Goal: Answer question/provide support: Answer question/provide support

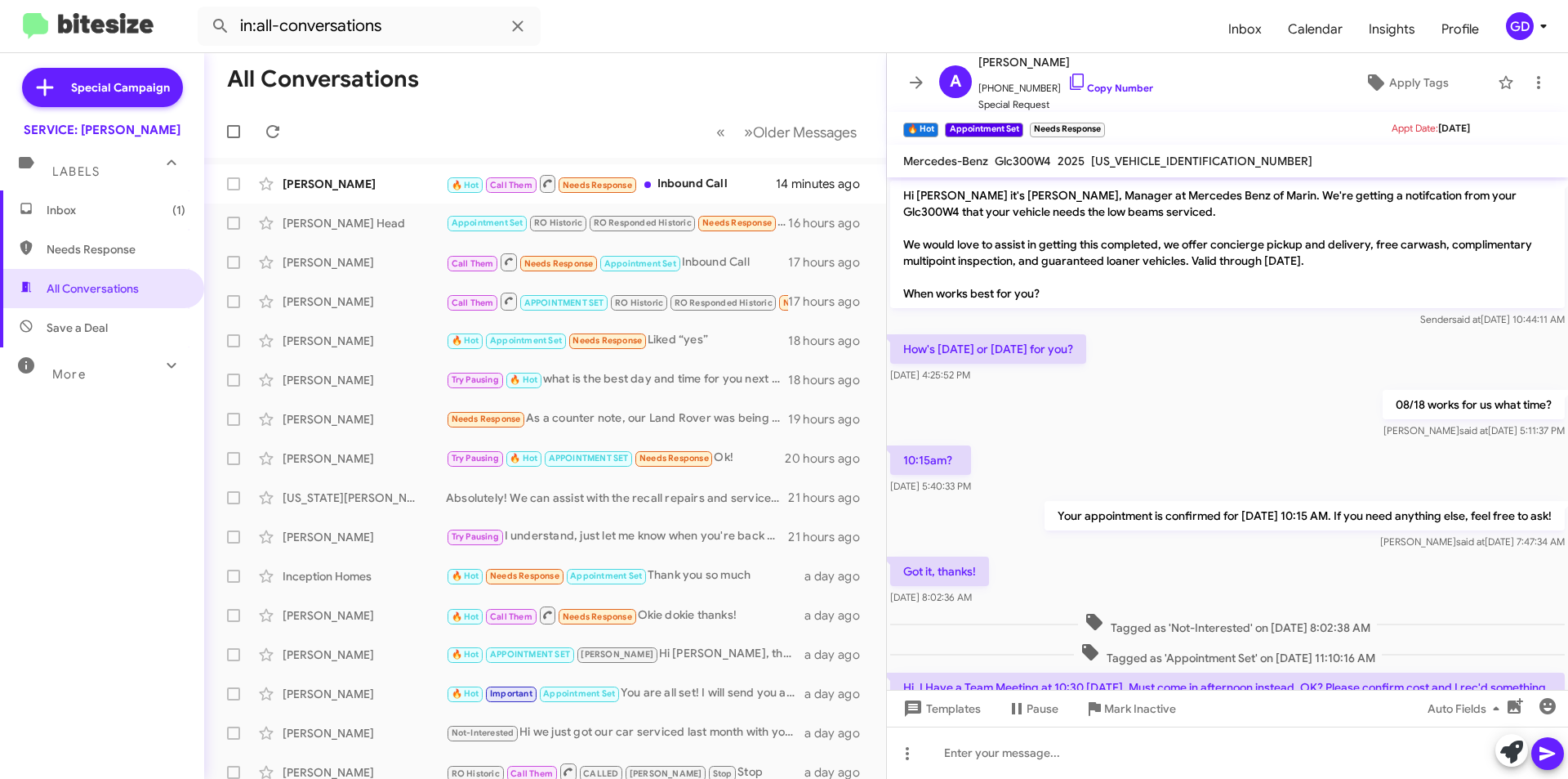
scroll to position [703, 0]
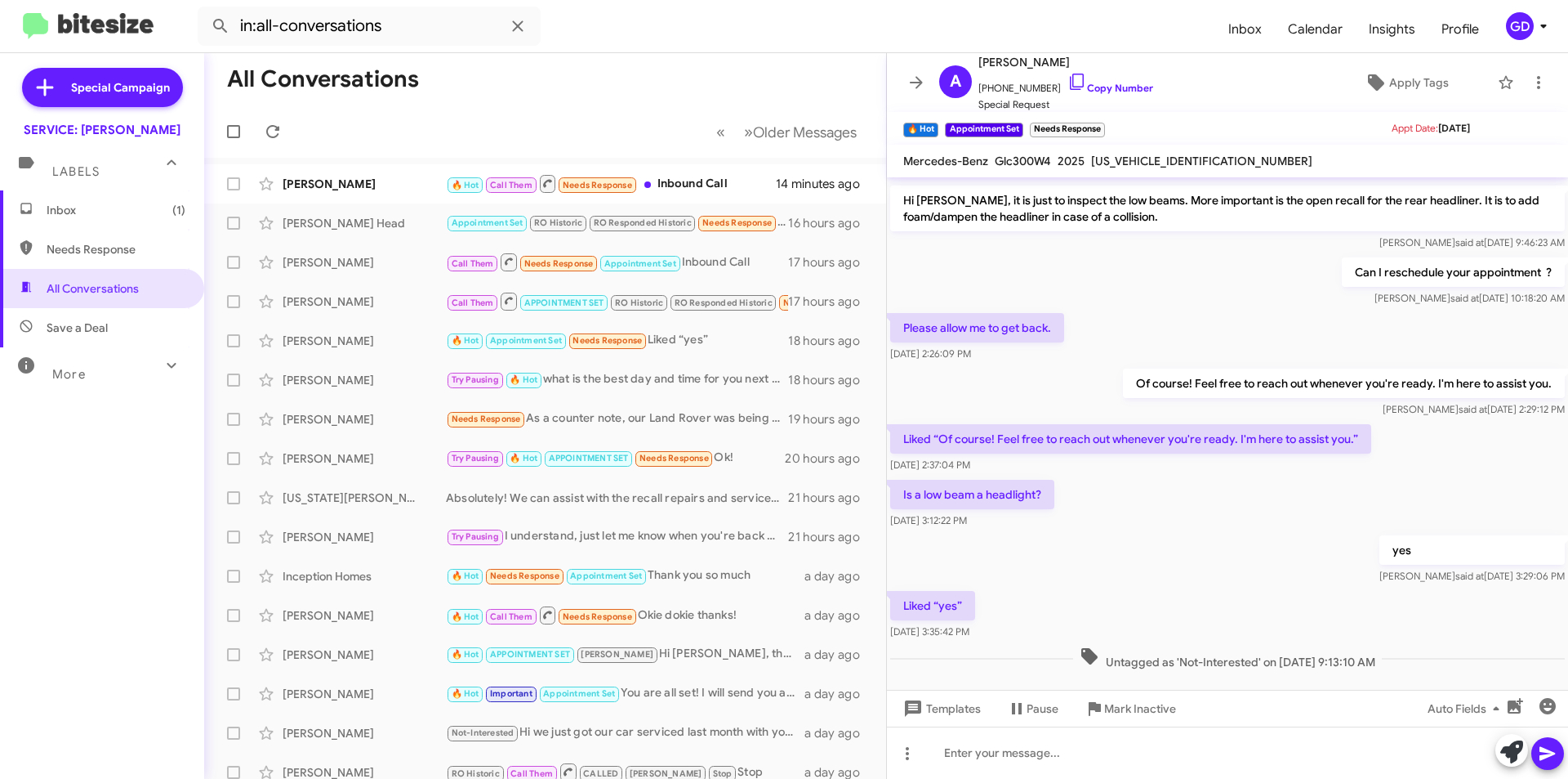
click at [83, 256] on span "Needs Response" at bounding box center [116, 248] width 139 height 16
type input "in:needs-response"
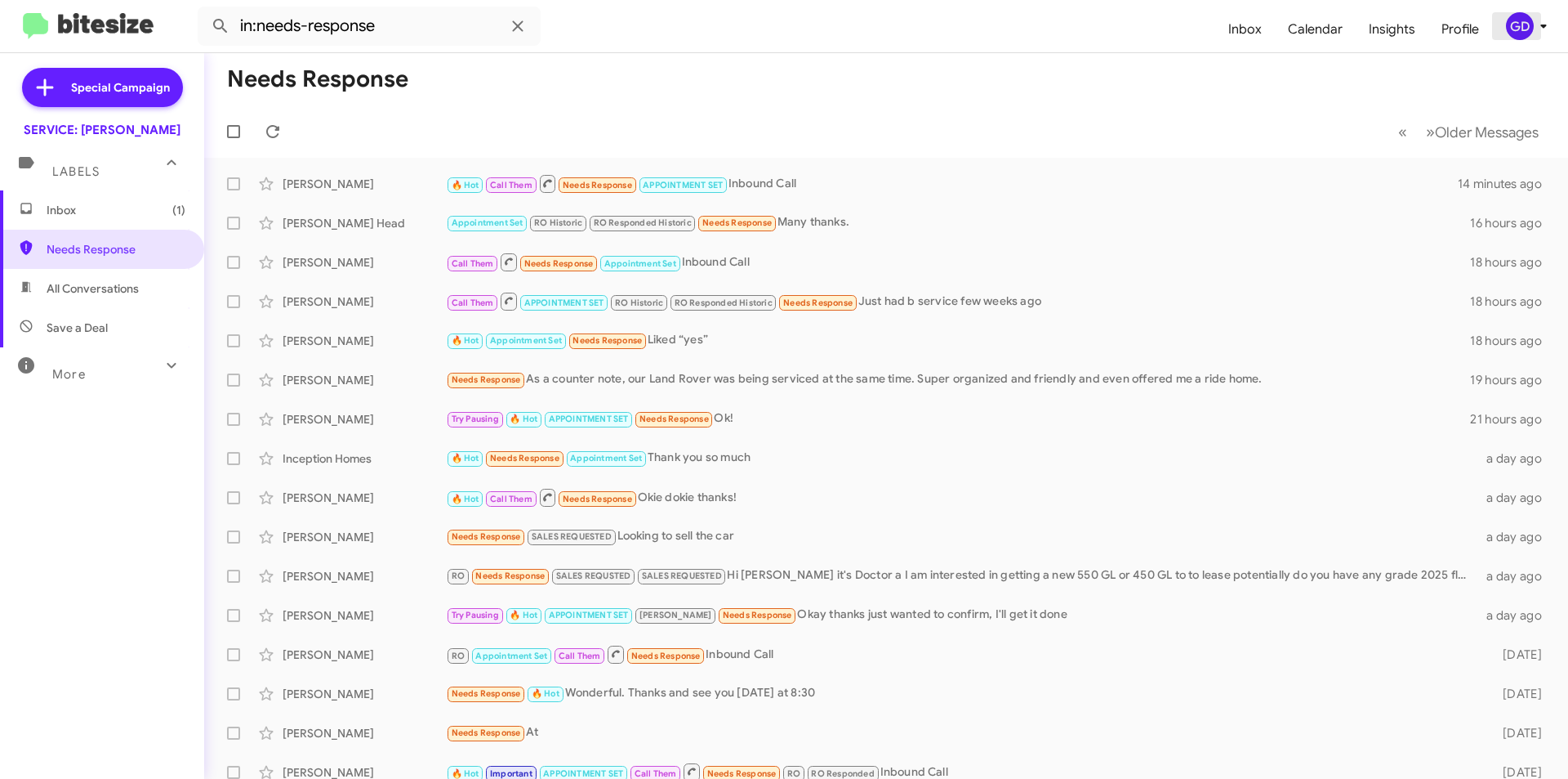
click at [1521, 29] on div "GD" at bounding box center [1520, 26] width 28 height 28
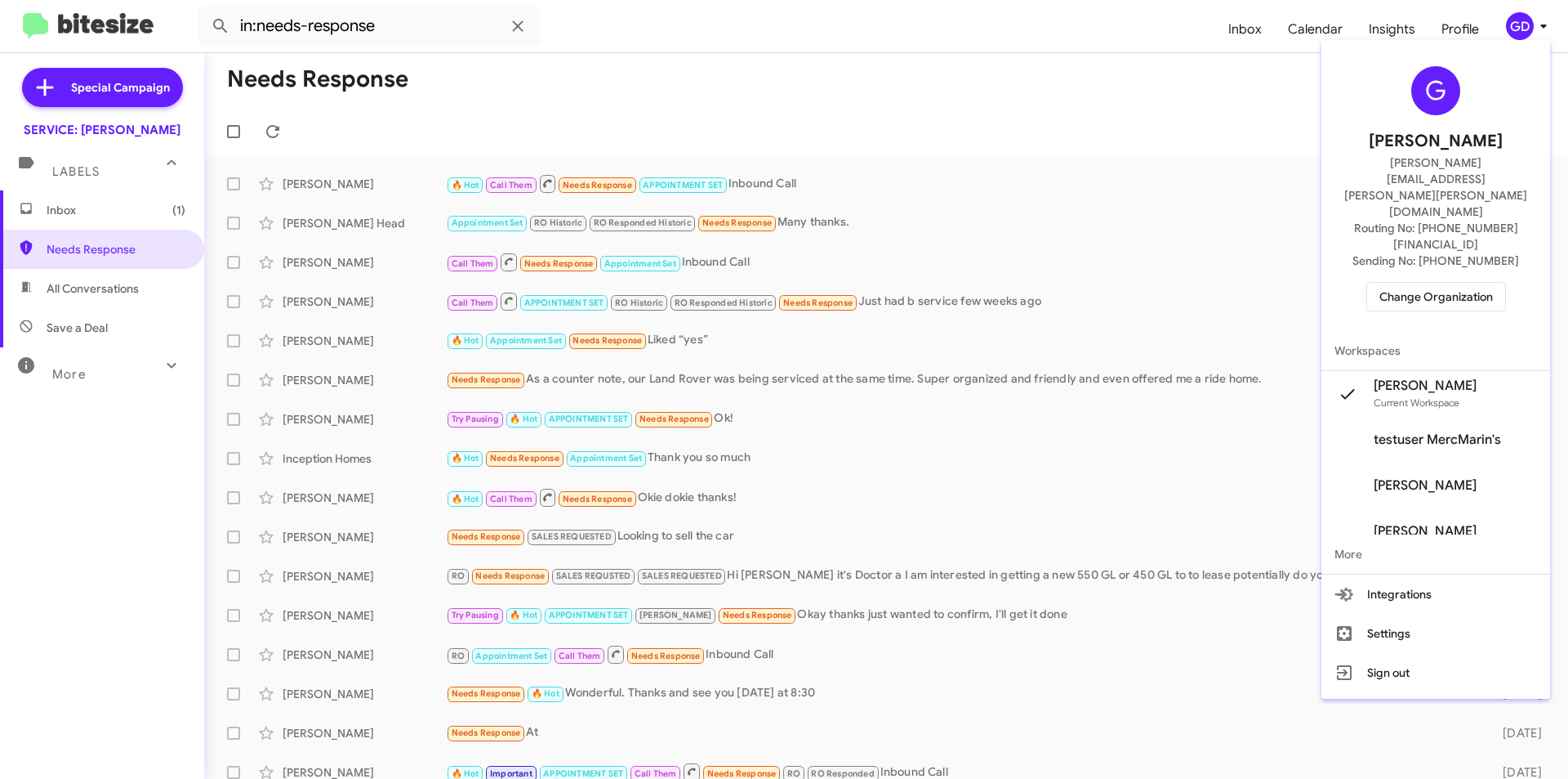
click at [1424, 282] on span "Change Organization" at bounding box center [1436, 296] width 113 height 28
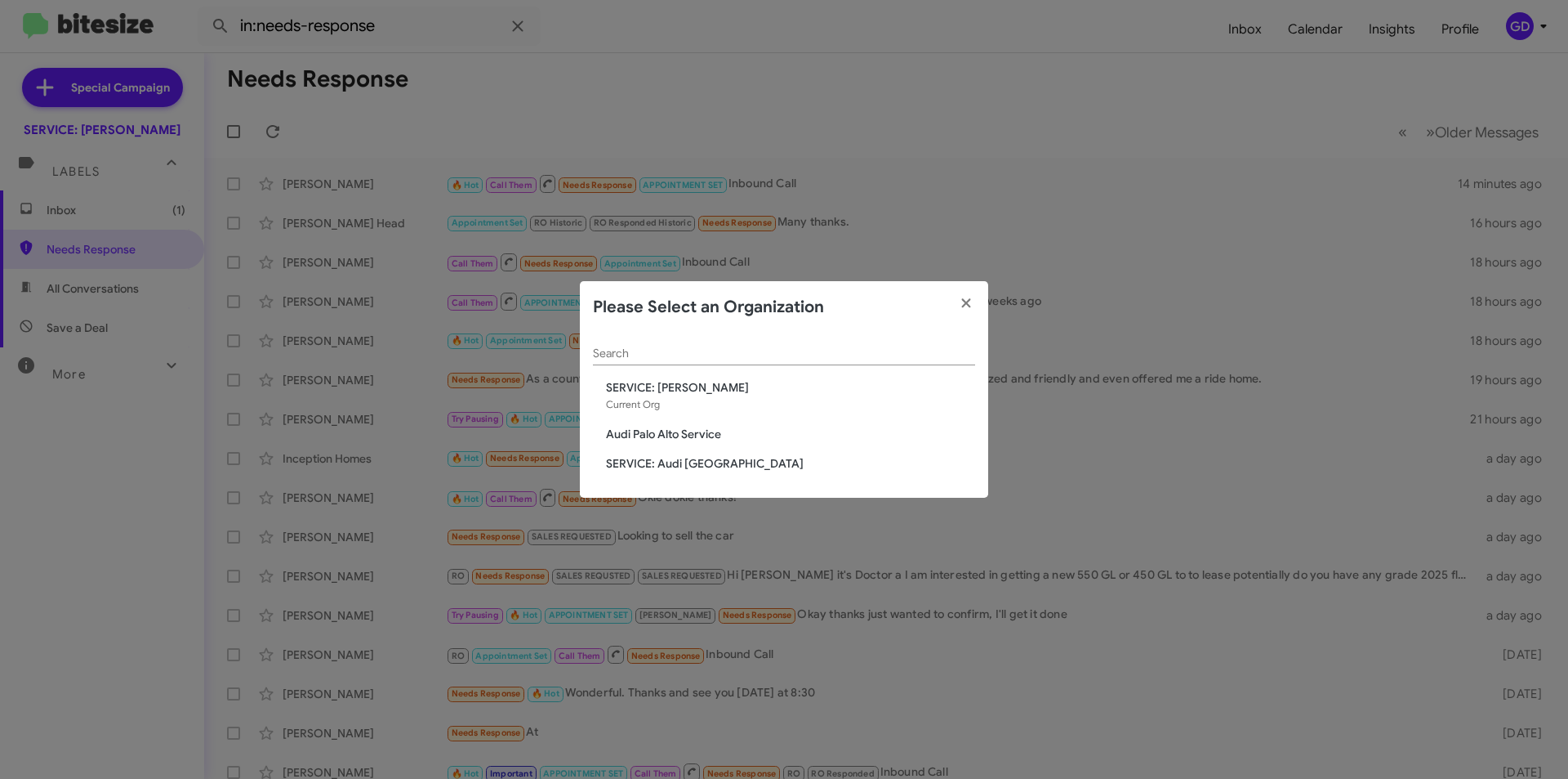
click at [659, 433] on span "Audi Palo Alto Service" at bounding box center [790, 433] width 369 height 16
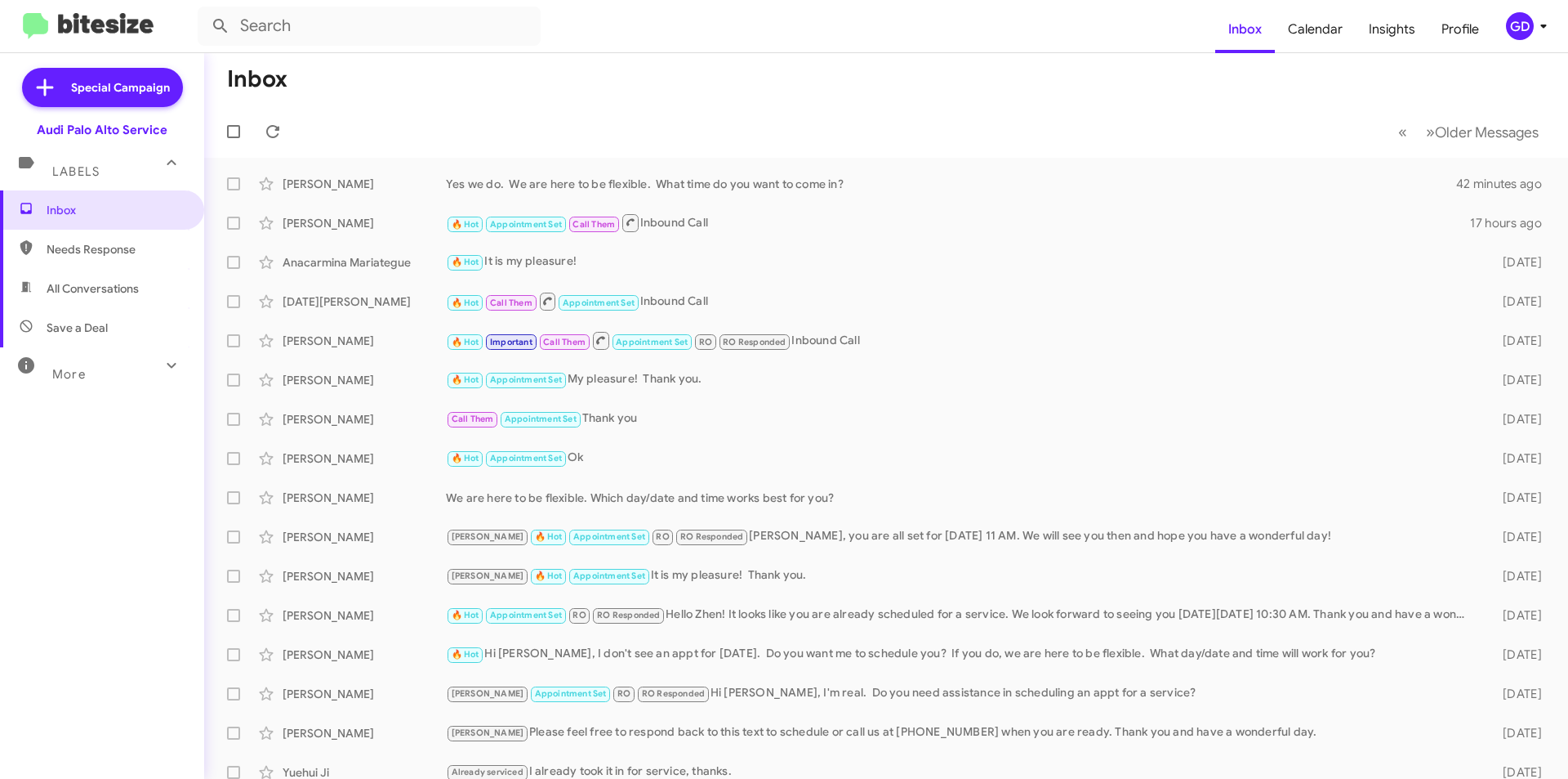
drag, startPoint x: 98, startPoint y: 256, endPoint x: 76, endPoint y: 267, distance: 24.6
click at [98, 255] on span "Needs Response" at bounding box center [116, 248] width 139 height 16
type input "in:needs-response"
